Goal: Find contact information: Obtain details needed to contact an individual or organization

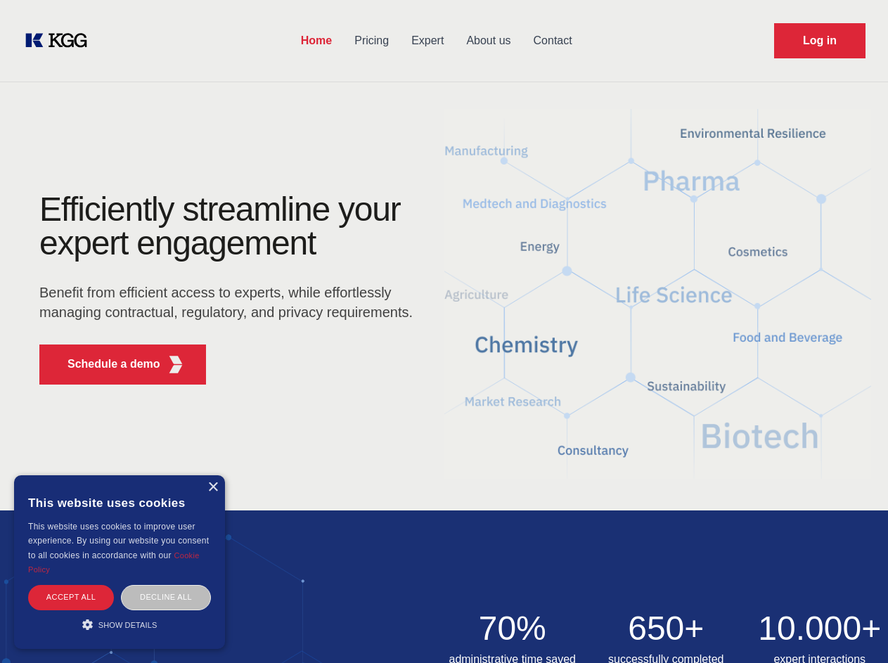
click at [443, 331] on div "Efficiently streamline your expert engagement Benefit from efficient access to …" at bounding box center [230, 294] width 427 height 203
click at [105, 364] on p "Schedule a demo" at bounding box center [113, 364] width 93 height 17
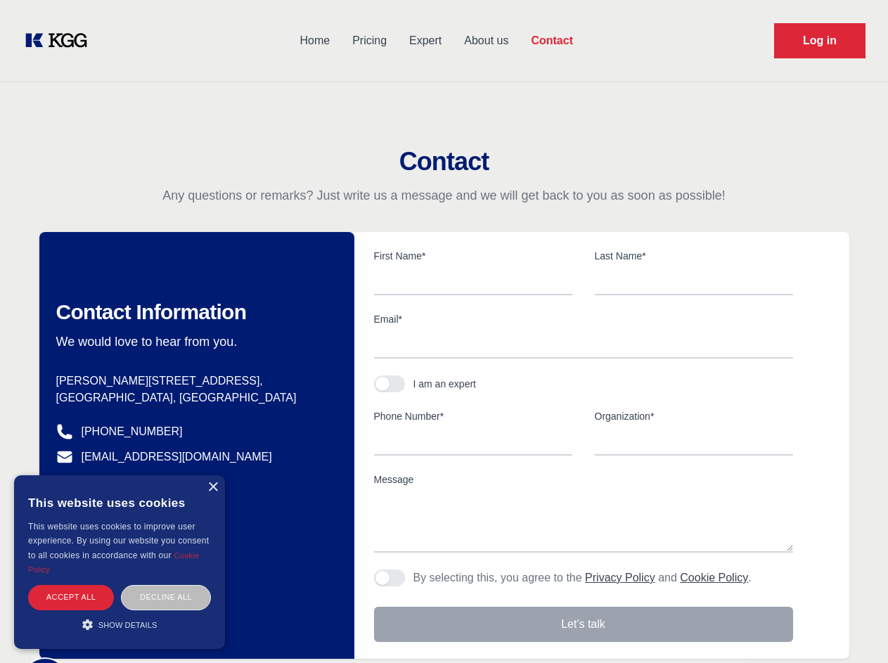
click at [212, 487] on div "× This website uses cookies This website uses cookies to improve user experienc…" at bounding box center [119, 562] width 211 height 174
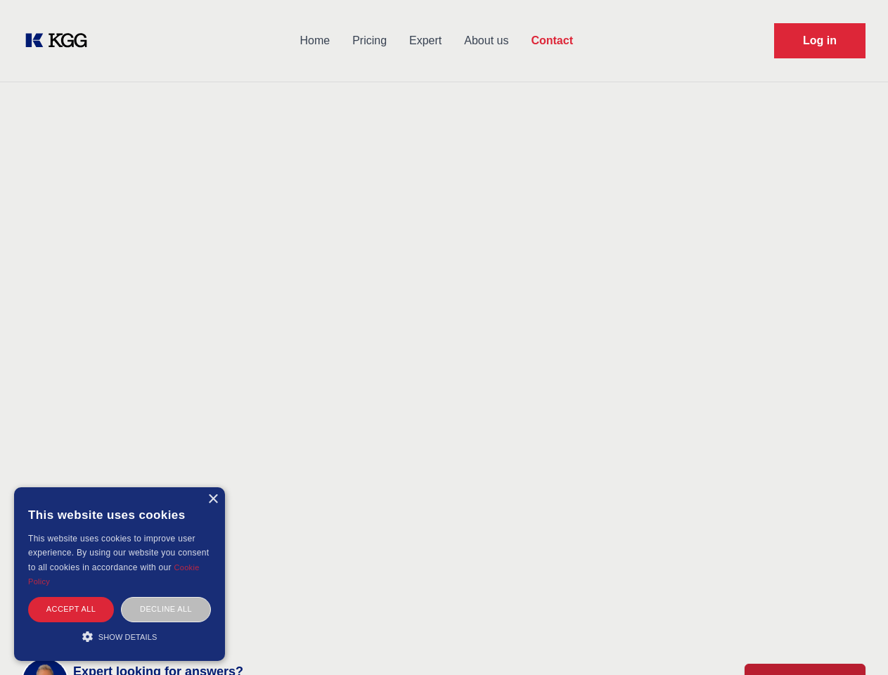
click at [71, 597] on div "Accept all" at bounding box center [71, 609] width 86 height 25
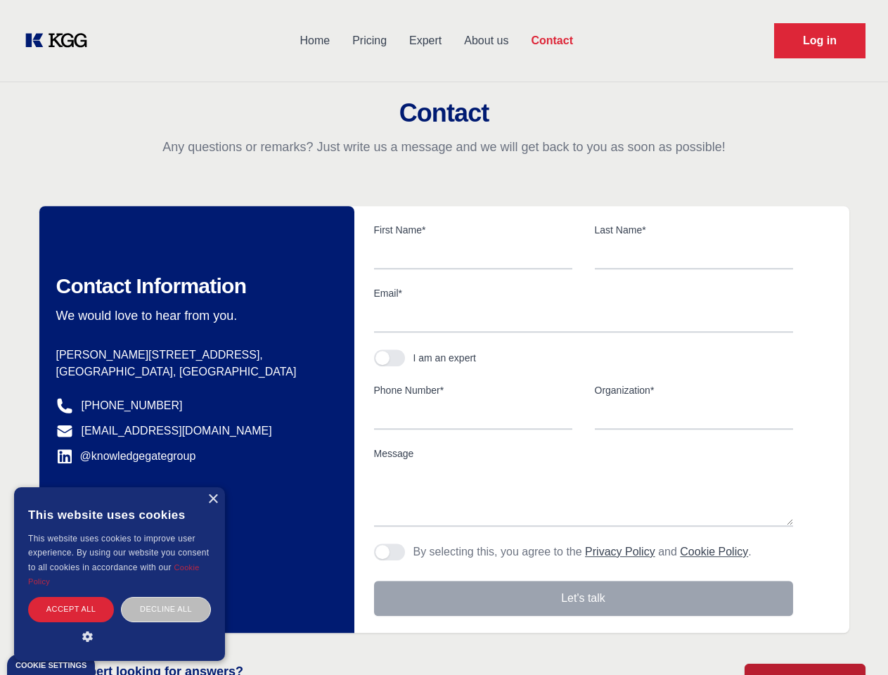
click at [166, 597] on div "Contact Information We would love to hear from you. Postal address [PERSON_NAME…" at bounding box center [196, 419] width 315 height 427
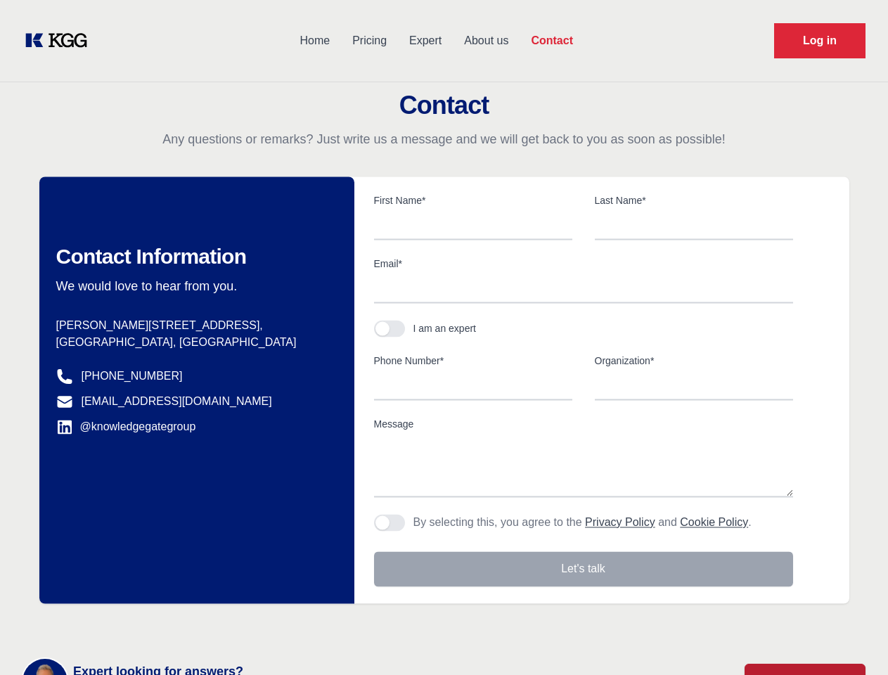
click at [119, 624] on main "Contact Any questions or remarks? Just write us a message and we will get back …" at bounding box center [444, 366] width 888 height 732
